Goal: Task Accomplishment & Management: Manage account settings

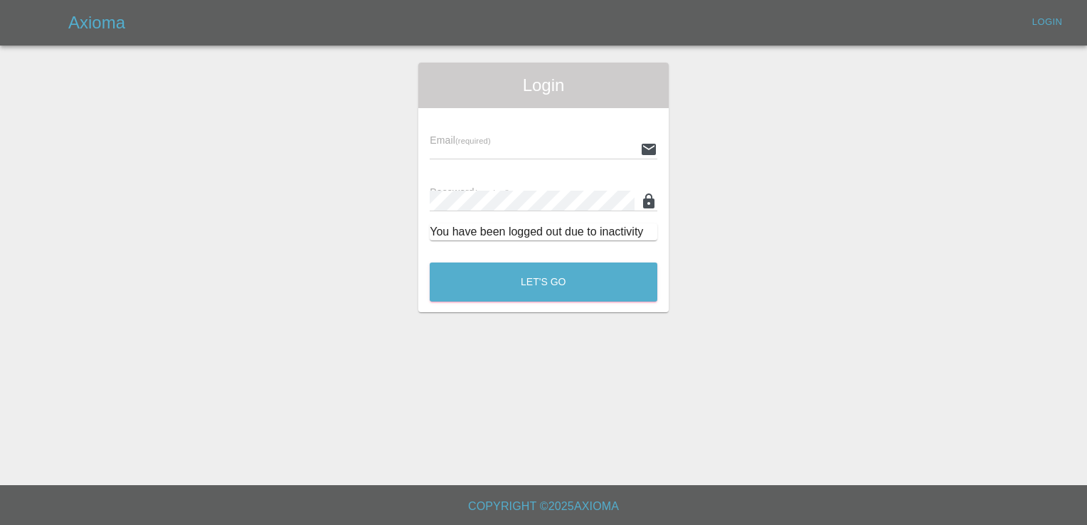
type input "[EMAIL_ADDRESS][DOMAIN_NAME]"
click at [595, 285] on button "Let's Go" at bounding box center [544, 281] width 228 height 39
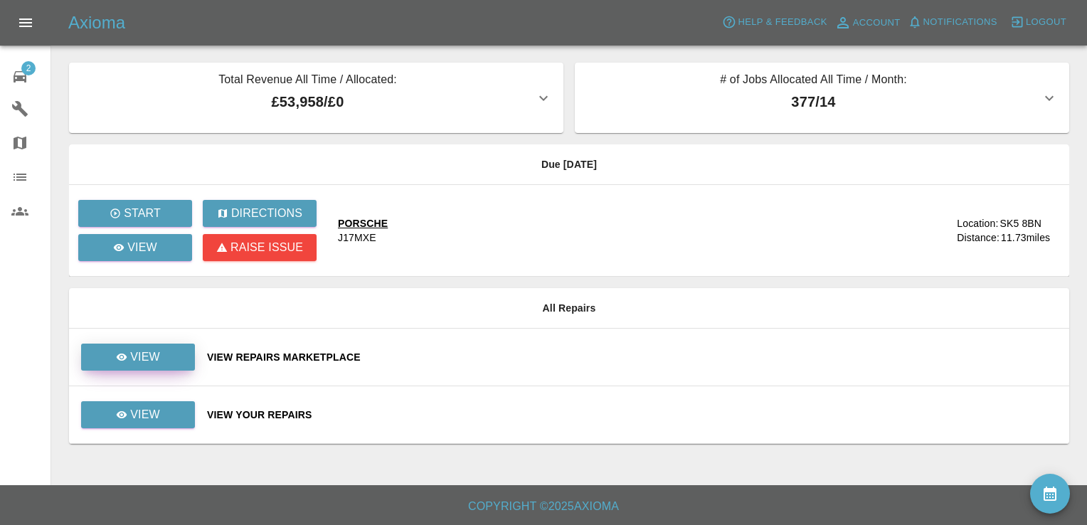
click at [149, 350] on p "View" at bounding box center [145, 357] width 30 height 17
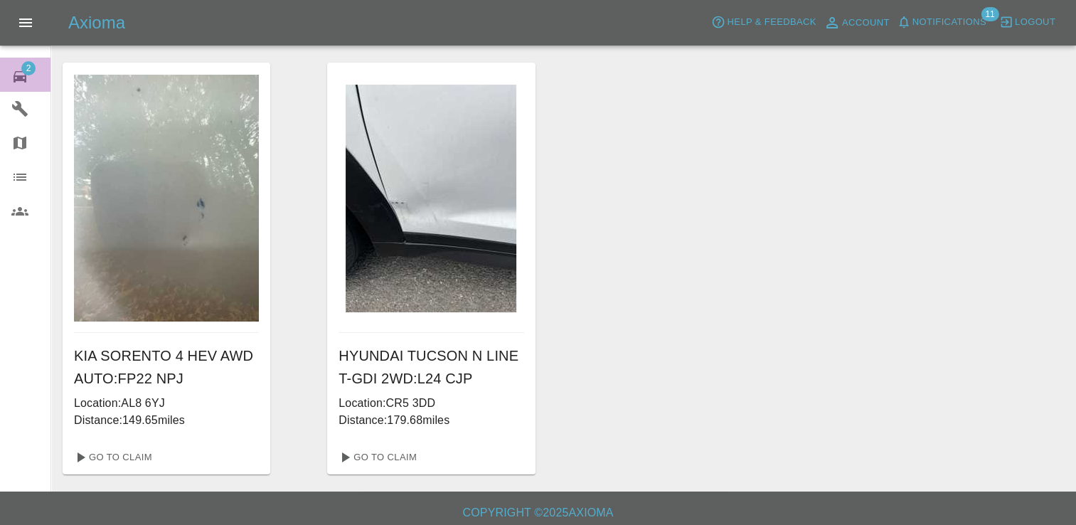
click at [40, 58] on link "2 Repair home" at bounding box center [25, 75] width 51 height 34
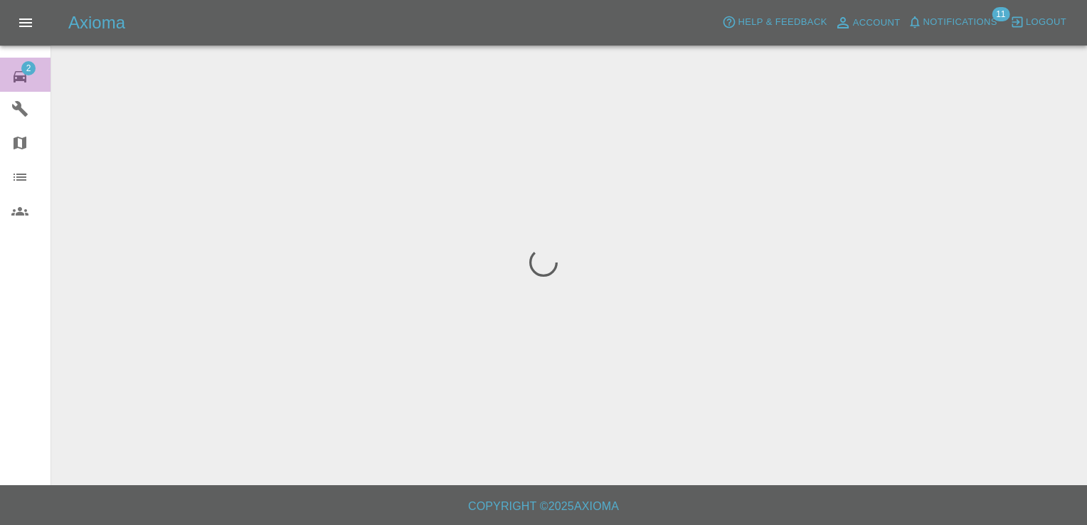
click at [27, 67] on span "2" at bounding box center [28, 68] width 14 height 14
